Goal: Task Accomplishment & Management: Manage account settings

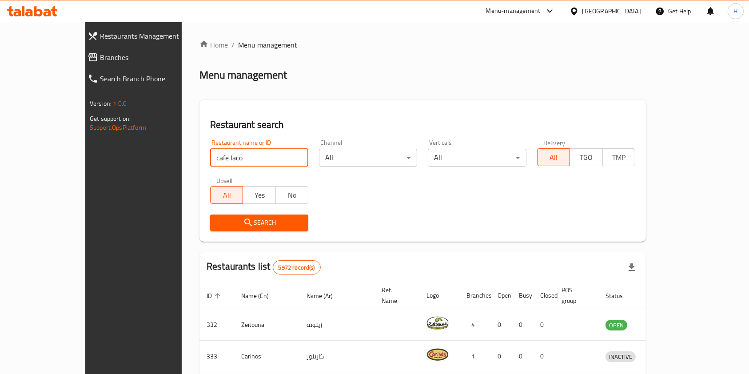
type input "cafe laco"
click button "Search" at bounding box center [259, 223] width 98 height 16
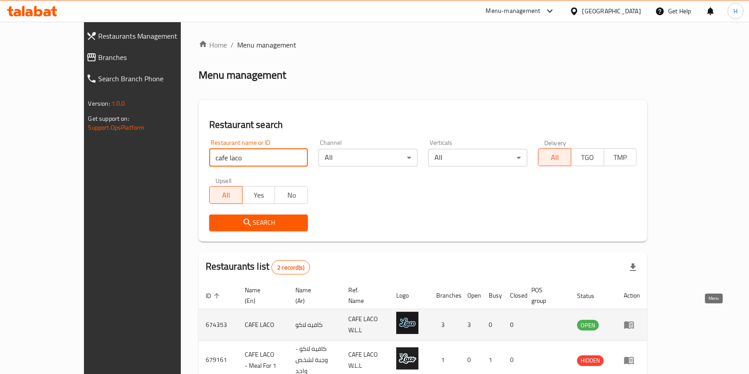
click at [635, 320] on icon "enhanced table" at bounding box center [629, 325] width 11 height 11
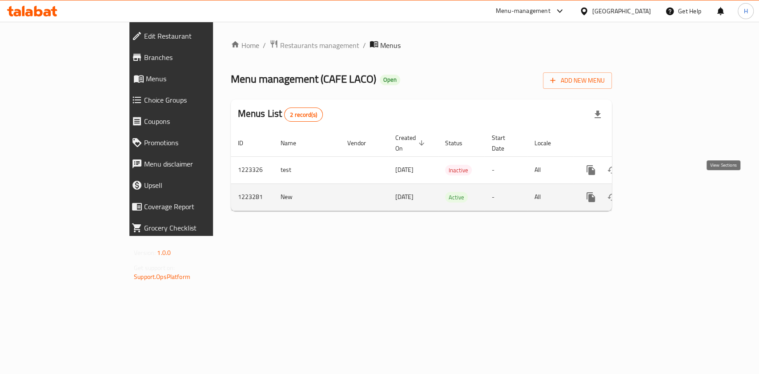
click at [665, 197] on link "enhanced table" at bounding box center [654, 197] width 21 height 21
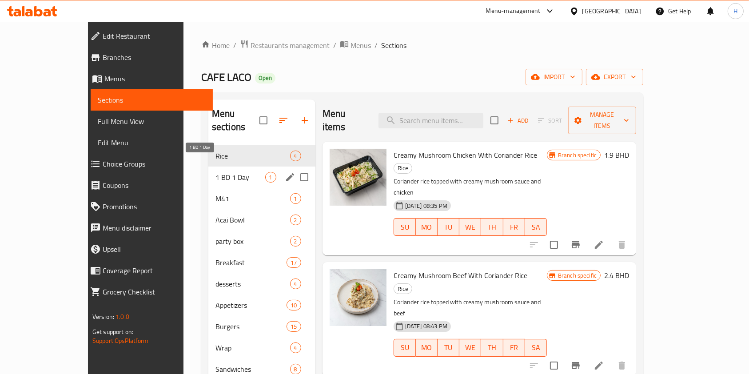
click at [216, 172] on span "1 BD 1 Day" at bounding box center [241, 177] width 50 height 11
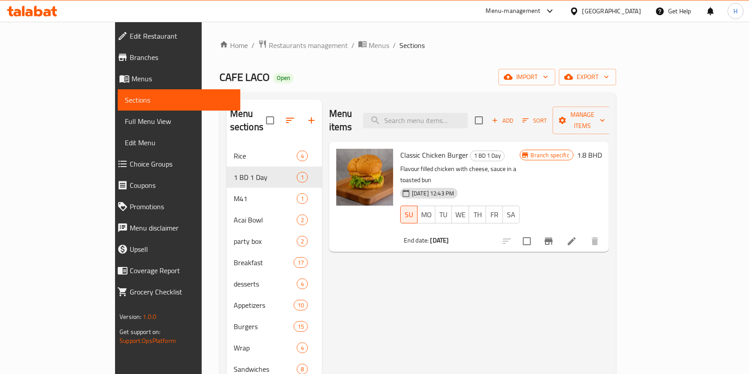
click at [50, 12] on icon at bounding box center [48, 13] width 8 height 8
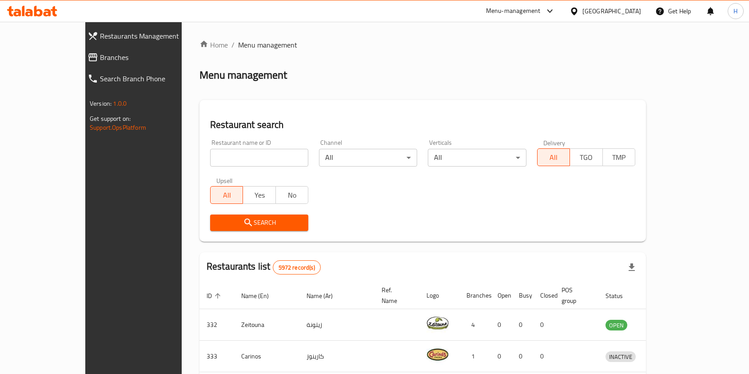
scroll to position [118, 0]
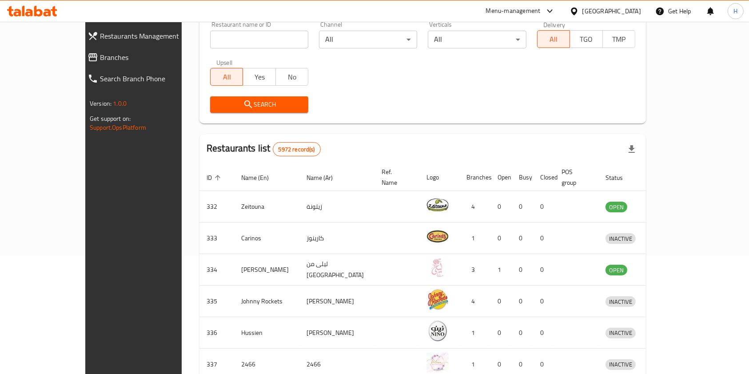
click at [237, 47] on input "search" at bounding box center [259, 40] width 98 height 18
type input "ت"
click at [237, 47] on input "search" at bounding box center [259, 40] width 98 height 18
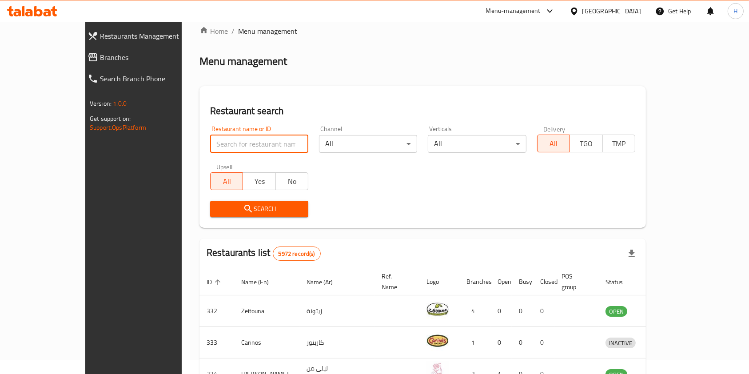
scroll to position [12, 0]
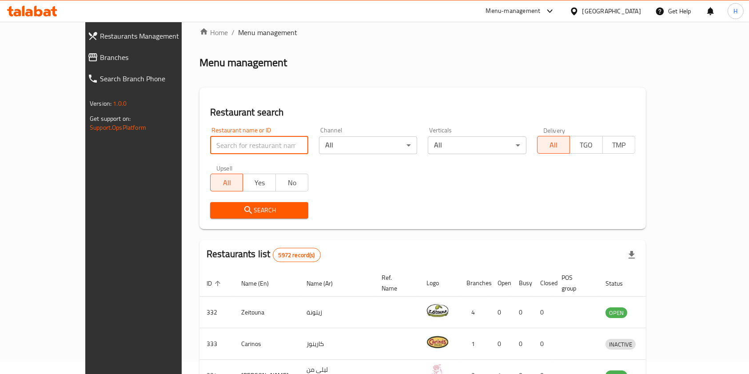
type input "ت"
click at [213, 142] on input "search" at bounding box center [259, 145] width 98 height 18
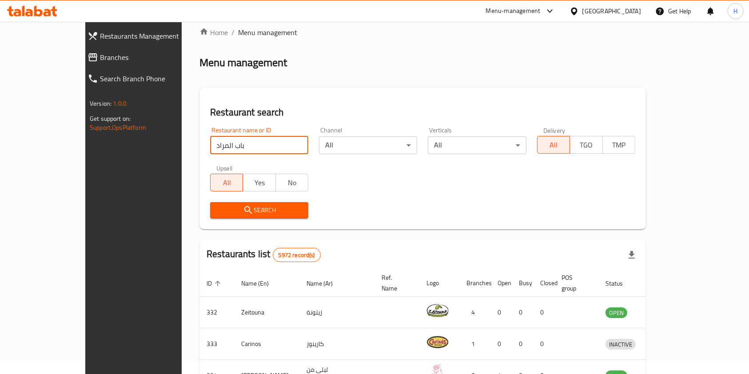
type input "باب المراد"
click button "Search" at bounding box center [259, 210] width 98 height 16
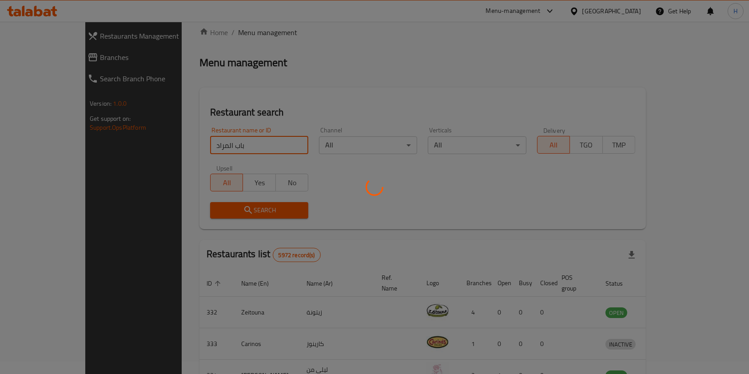
scroll to position [0, 0]
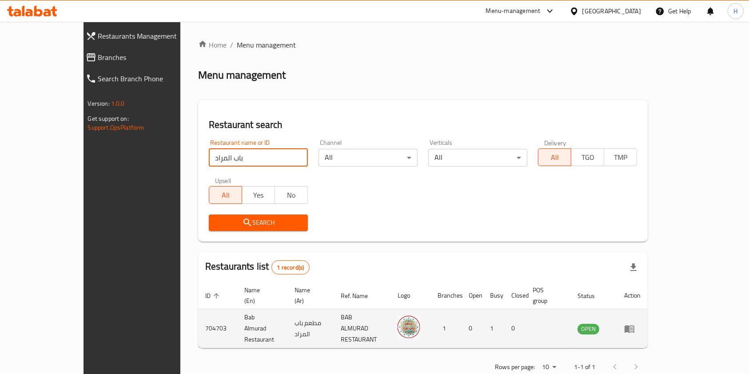
click at [633, 328] on icon "enhanced table" at bounding box center [631, 330] width 3 height 4
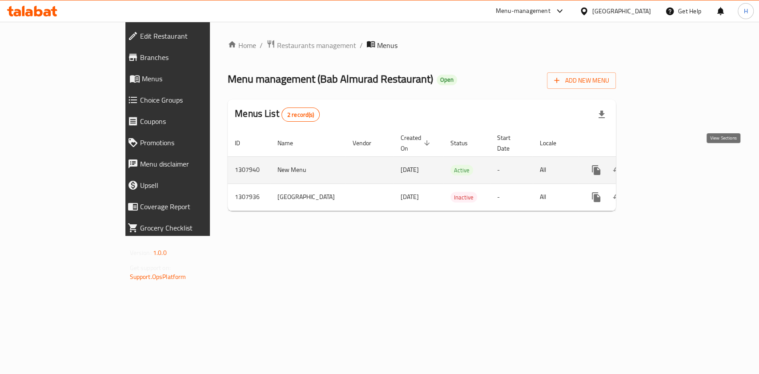
click at [671, 166] on link "enhanced table" at bounding box center [659, 170] width 21 height 21
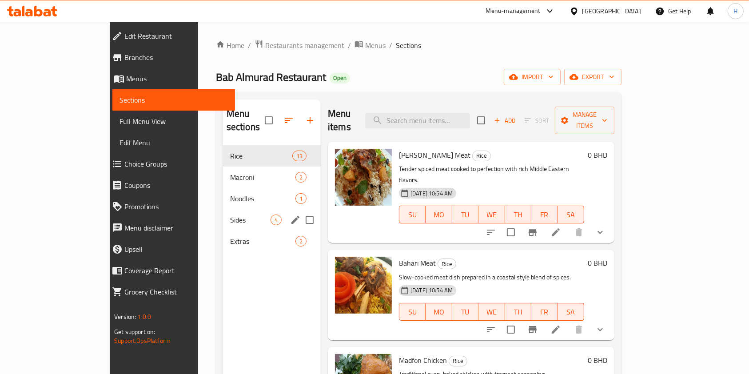
click at [223, 215] on div "Sides 4" at bounding box center [272, 219] width 98 height 21
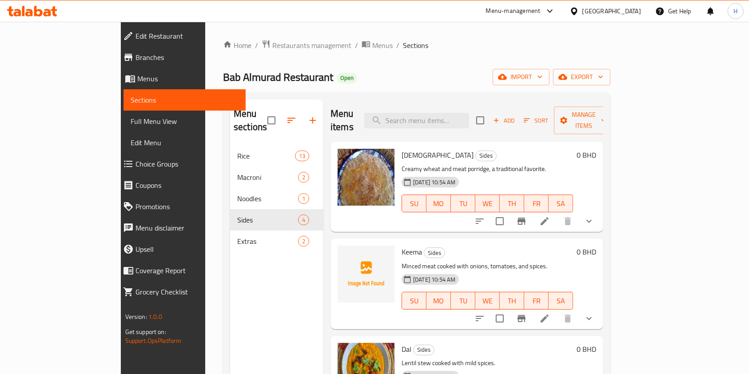
scroll to position [36, 0]
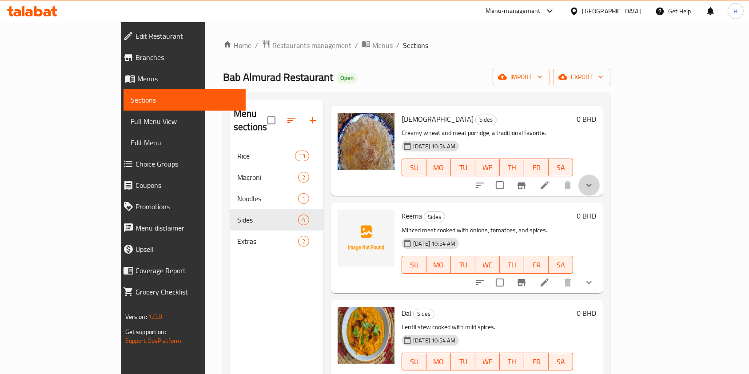
click at [600, 175] on button "show more" at bounding box center [589, 185] width 21 height 21
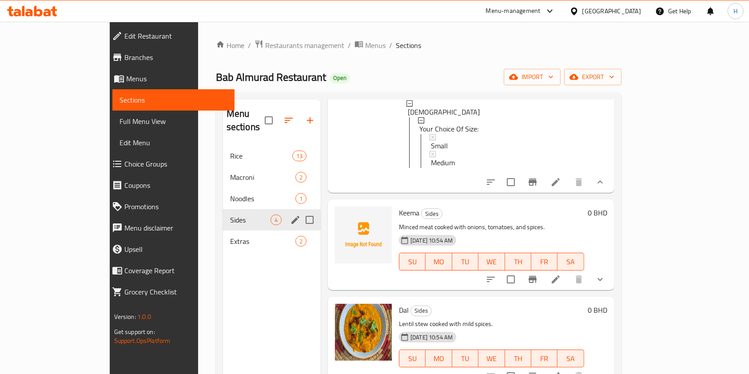
scroll to position [138, 0]
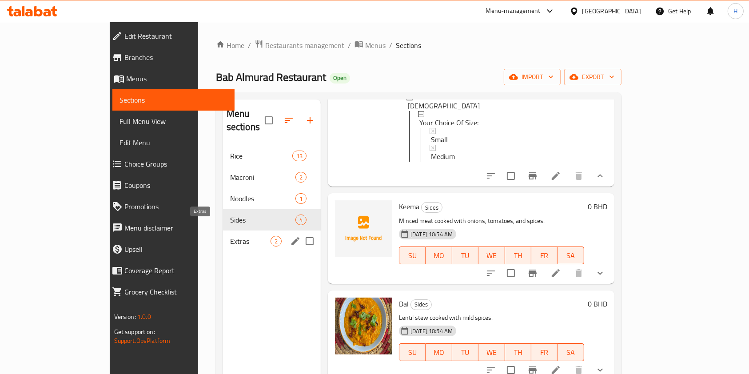
click at [230, 236] on span "Extras" at bounding box center [250, 241] width 40 height 11
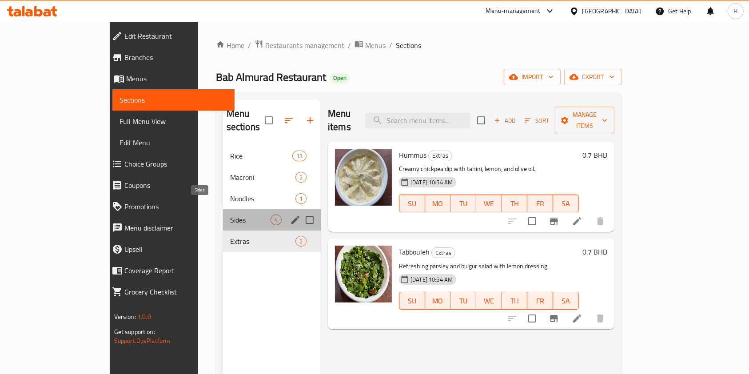
click at [230, 215] on span "Sides" at bounding box center [250, 220] width 40 height 11
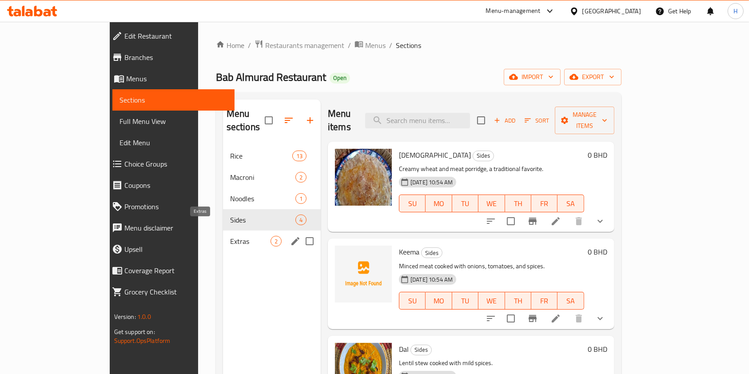
click at [230, 236] on span "Extras" at bounding box center [250, 241] width 40 height 11
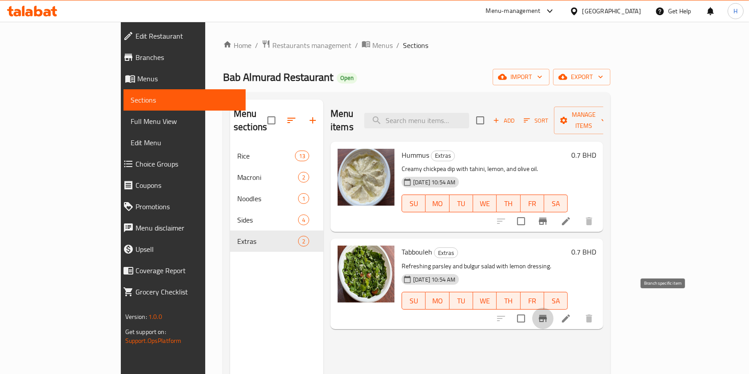
click at [554, 308] on button "Branch-specific-item" at bounding box center [543, 318] width 21 height 21
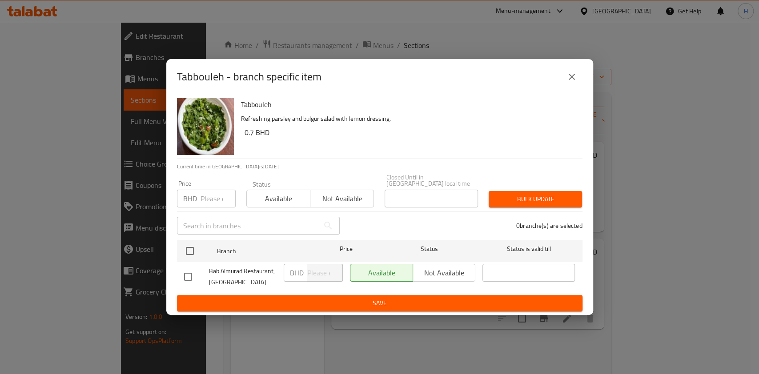
click at [571, 76] on icon "close" at bounding box center [571, 77] width 11 height 11
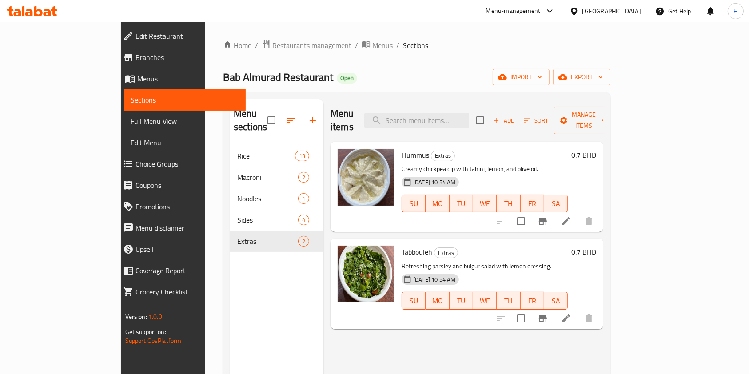
click at [46, 10] on icon at bounding box center [48, 13] width 8 height 8
